Goal: Task Accomplishment & Management: Use online tool/utility

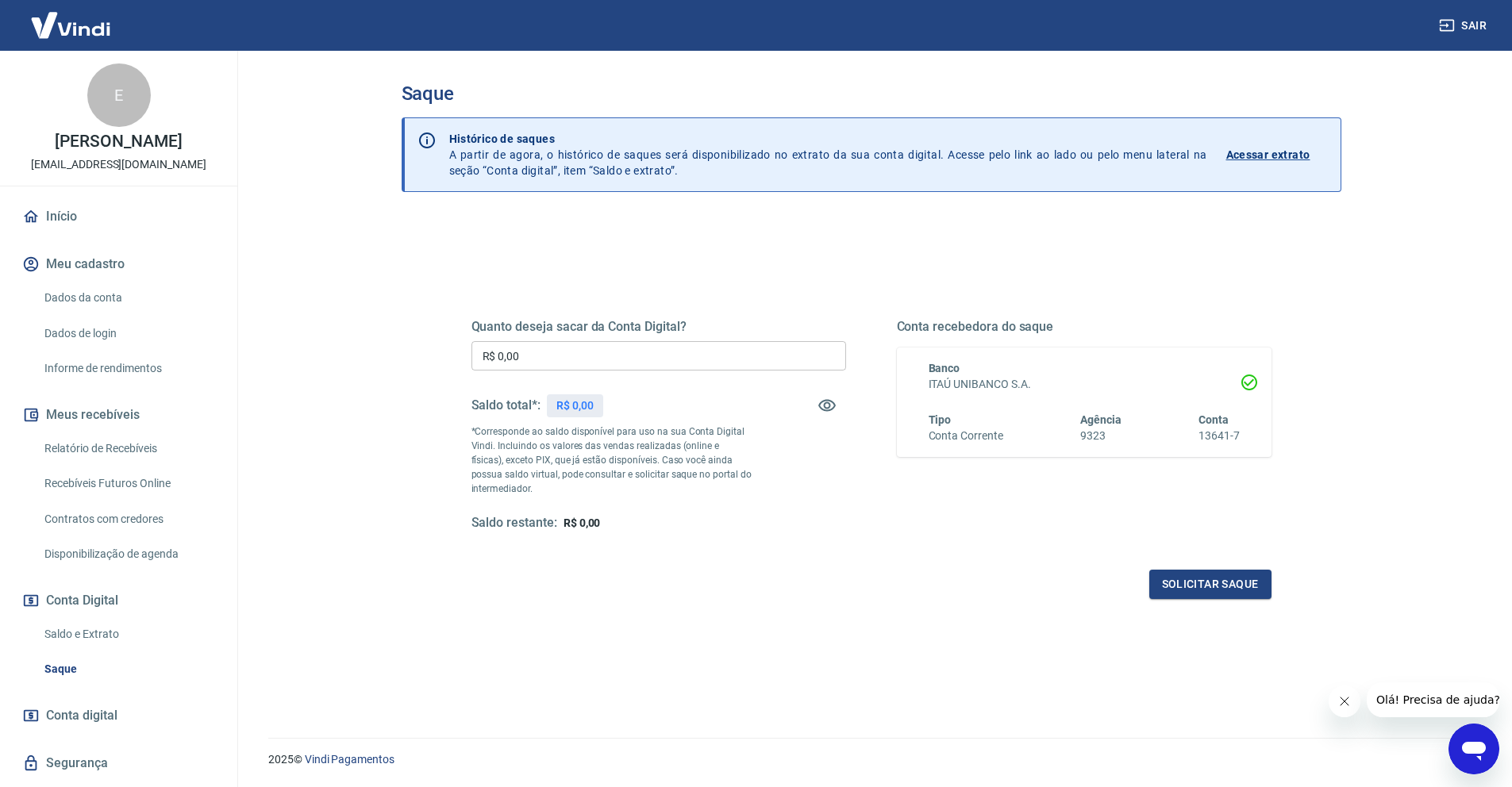
click at [854, 233] on div "Quanto deseja sacar da Conta Digital? R$ 0,00 ​ Saldo total*: R$ 0,00 *Correspo…" at bounding box center [871, 527] width 940 height 618
drag, startPoint x: 572, startPoint y: 406, endPoint x: 621, endPoint y: 404, distance: 49.0
click at [621, 404] on p "R$ 16.526,85" at bounding box center [589, 406] width 65 height 17
copy p "16.526,85"
click at [622, 357] on input "R$ 0,00" at bounding box center [658, 356] width 374 height 30
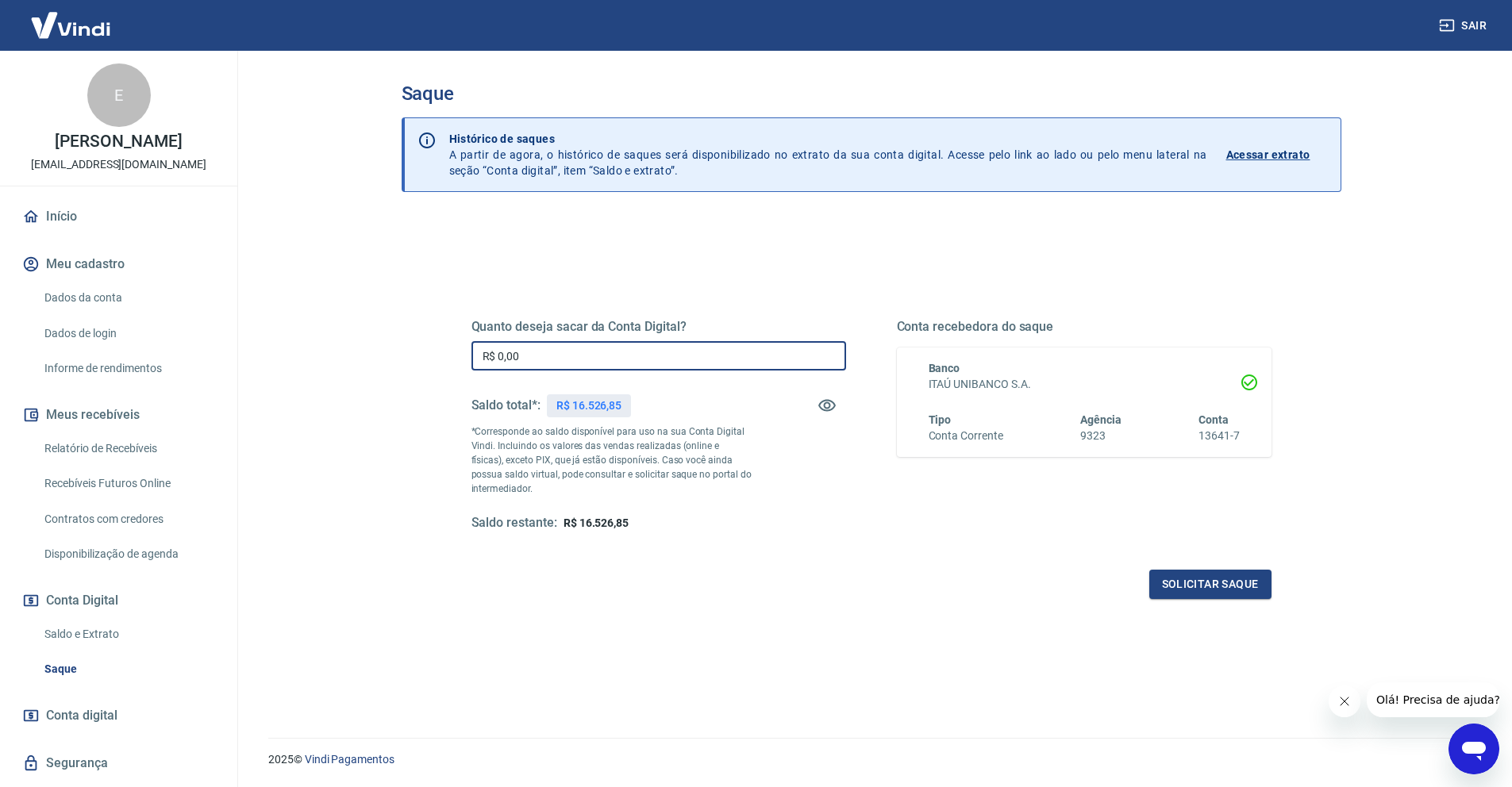
paste input "text"
drag, startPoint x: 597, startPoint y: 358, endPoint x: 454, endPoint y: 344, distance: 143.7
click at [454, 344] on div "Quanto deseja sacar da Conta Digital? R$ 0,00 ​ Saldo total*: R$ 16.526,85 *Cor…" at bounding box center [871, 434] width 838 height 369
paste input "16.526,85"
type input "R$ 16.526,85"
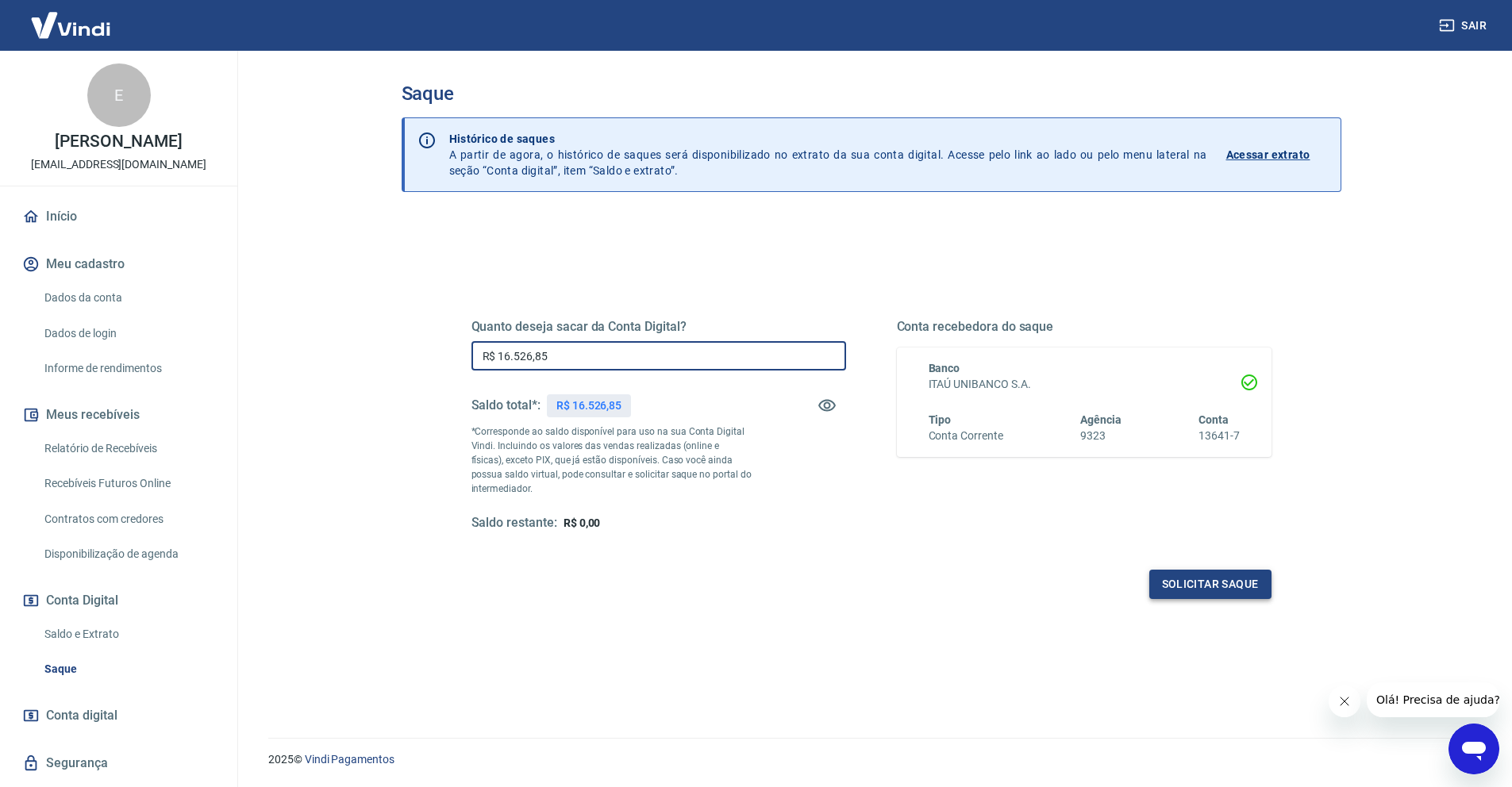
click at [1215, 587] on button "Solicitar saque" at bounding box center [1210, 585] width 122 height 30
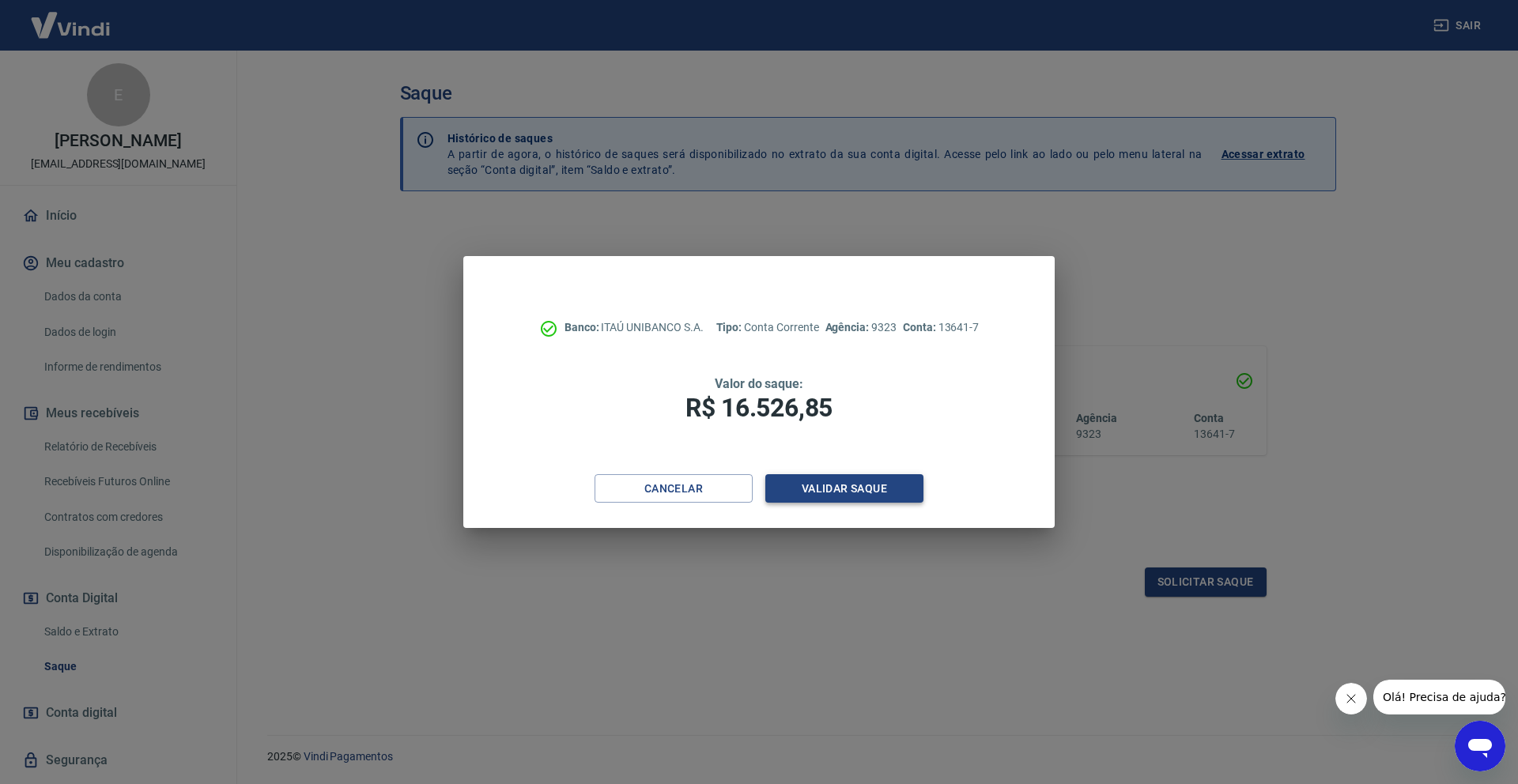
click at [848, 484] on button "Validar saque" at bounding box center [844, 489] width 158 height 30
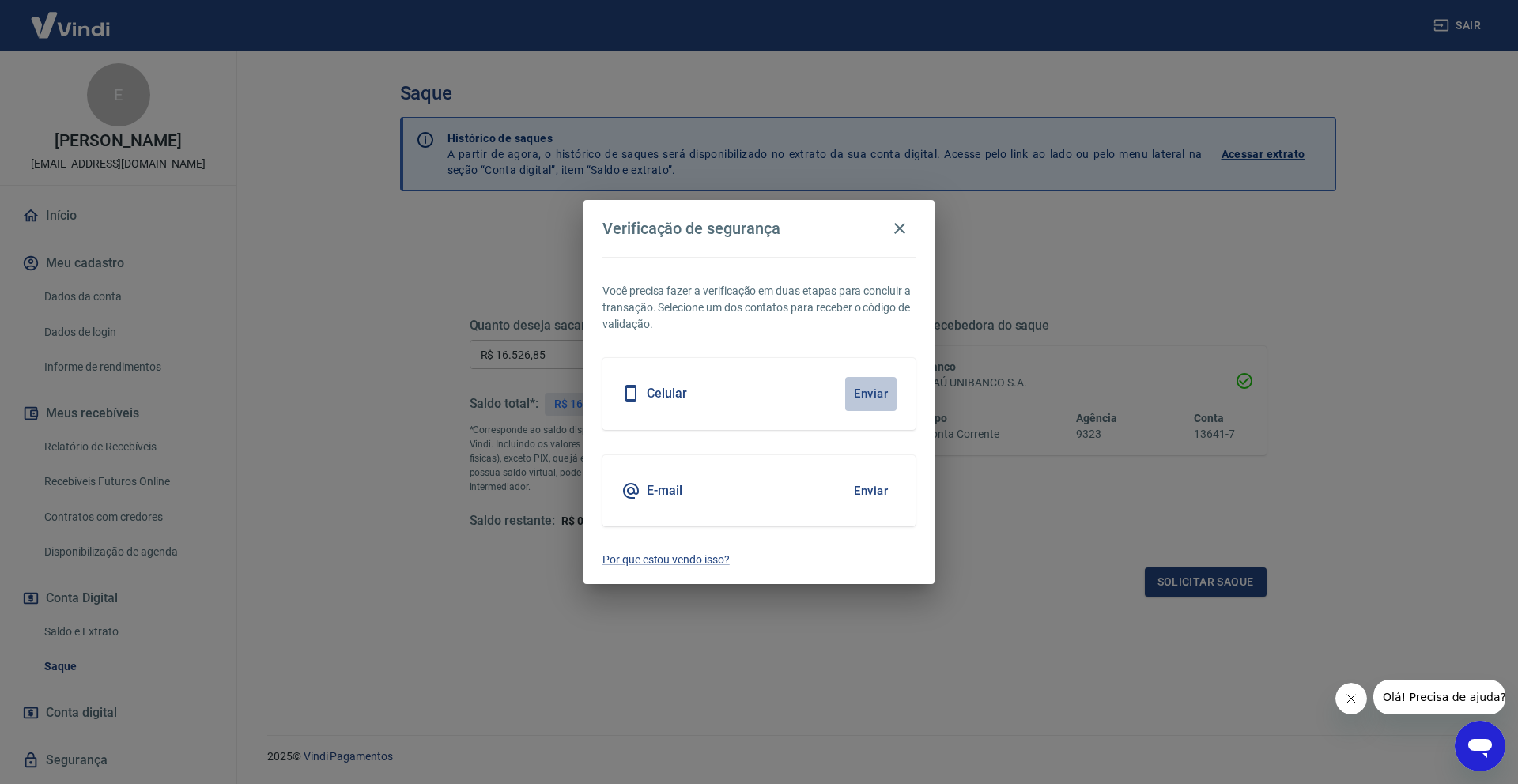
click at [872, 392] on button "Enviar" at bounding box center [871, 393] width 51 height 34
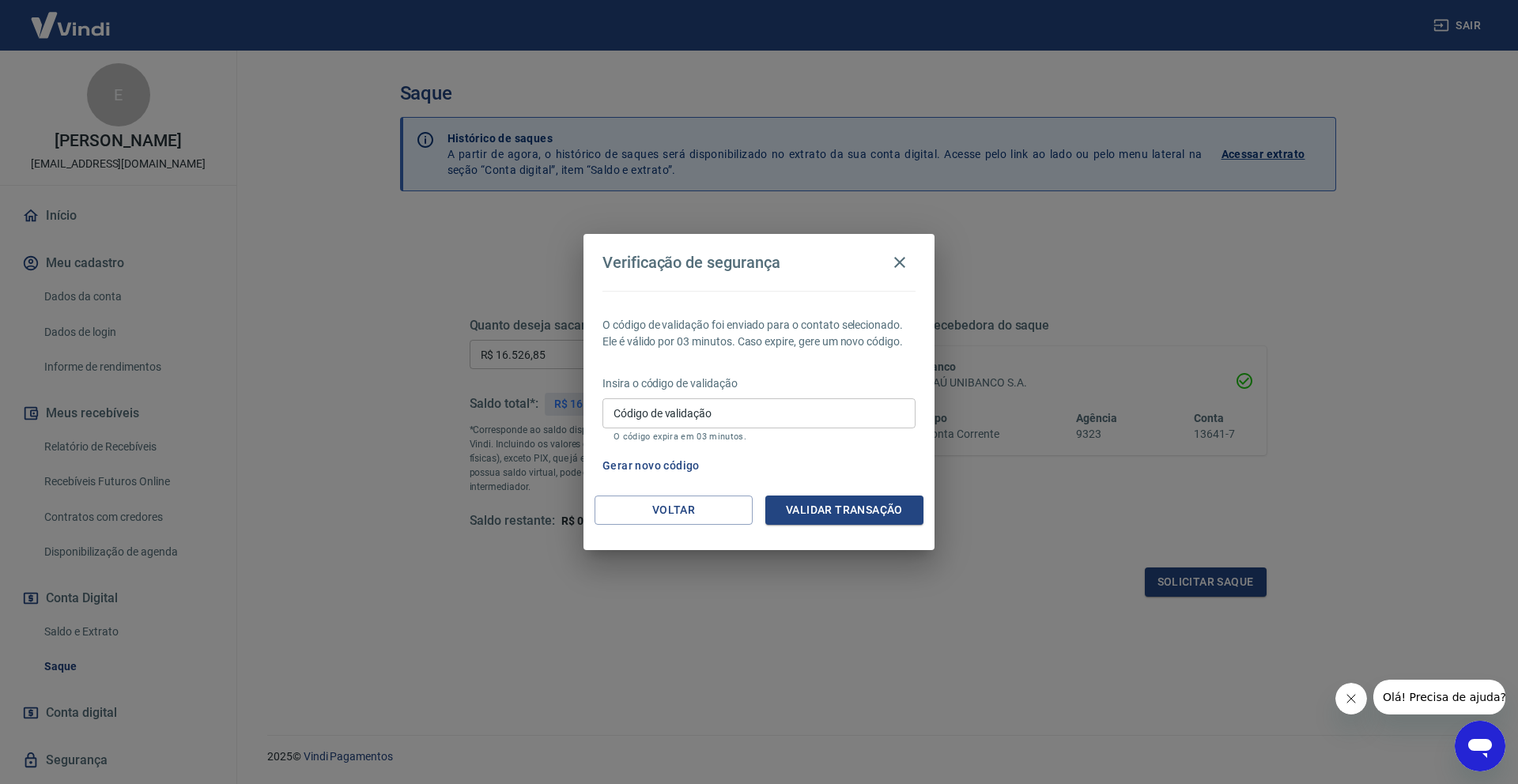
click at [825, 412] on input "Código de validação" at bounding box center [759, 413] width 313 height 30
type input "286490"
click at [888, 508] on button "Validar transação" at bounding box center [844, 511] width 158 height 30
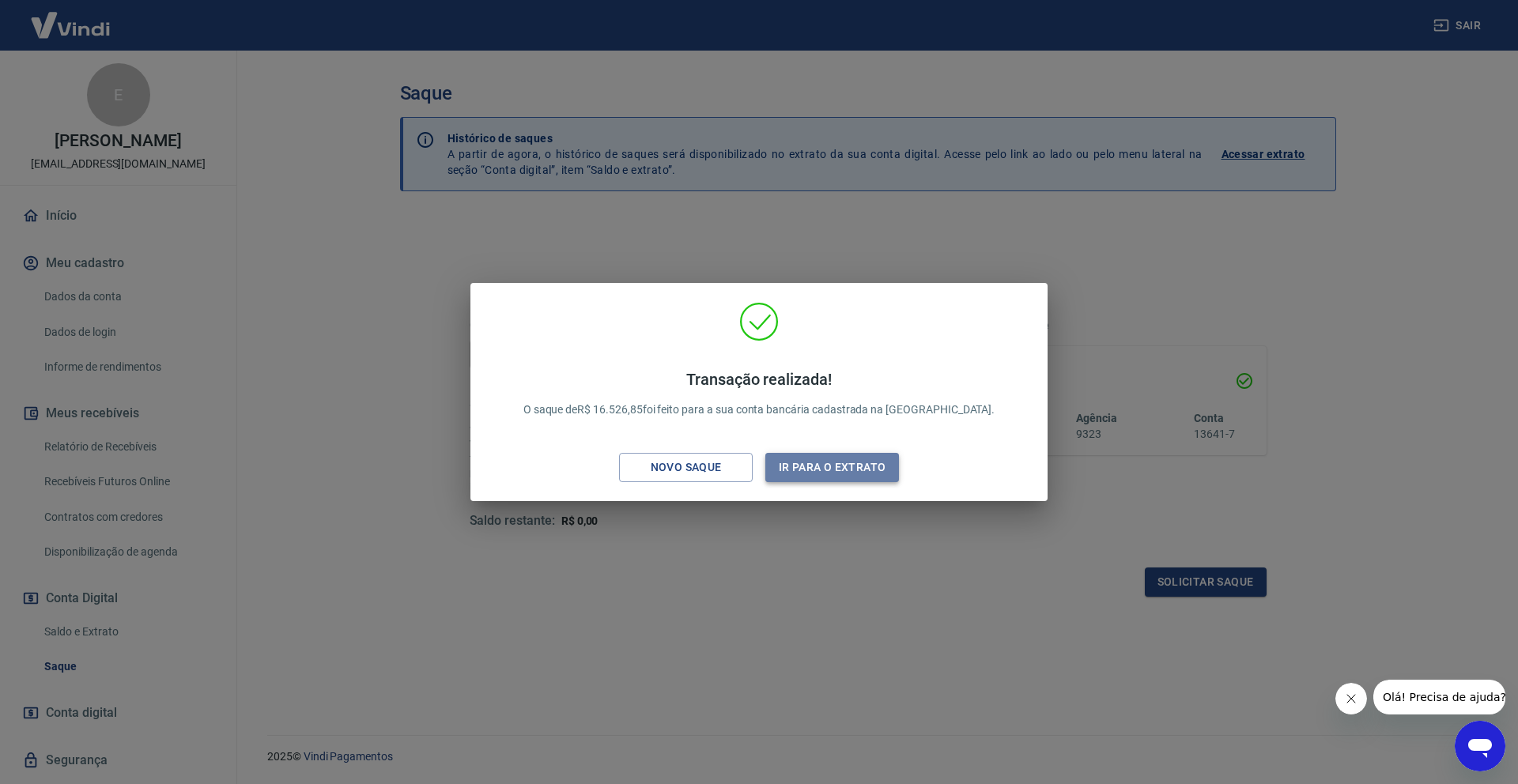
click at [845, 470] on button "Ir para o extrato" at bounding box center [831, 467] width 133 height 30
